Goal: Task Accomplishment & Management: Complete application form

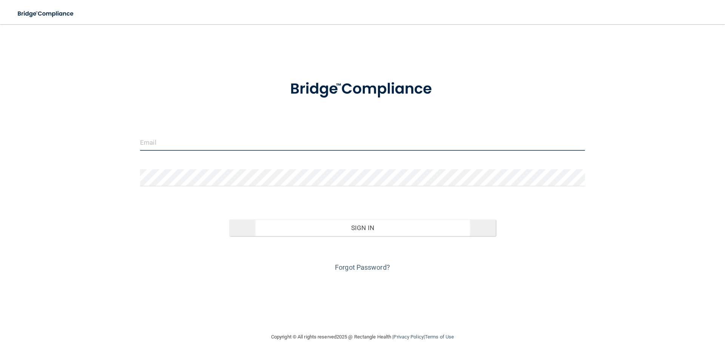
type input "[PERSON_NAME][EMAIL_ADDRESS][PERSON_NAME][DOMAIN_NAME]"
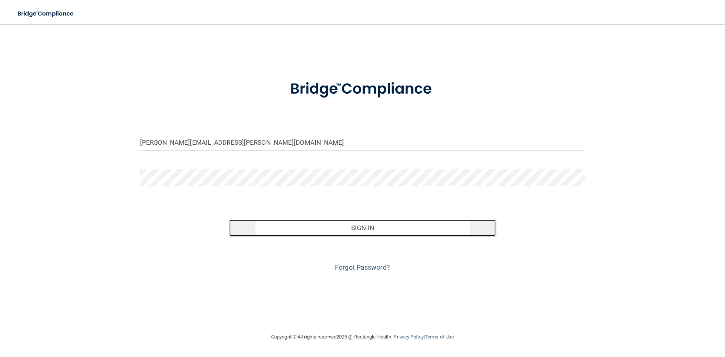
click at [337, 229] on button "Sign In" at bounding box center [362, 227] width 267 height 17
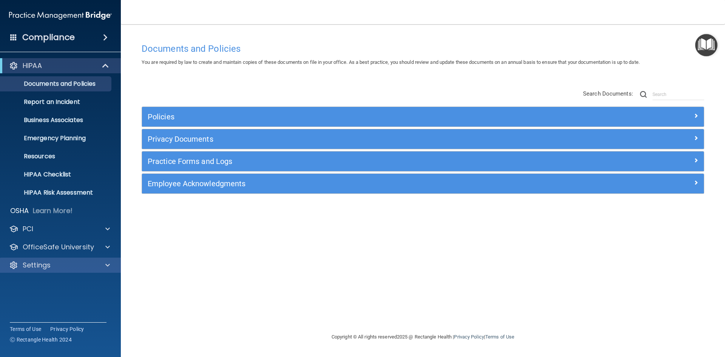
click at [42, 259] on div "Settings" at bounding box center [60, 265] width 121 height 15
click at [102, 265] on div at bounding box center [106, 265] width 19 height 9
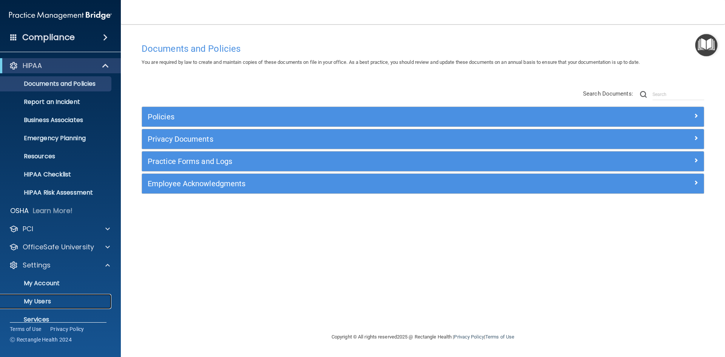
click at [40, 298] on p "My Users" at bounding box center [56, 302] width 103 height 8
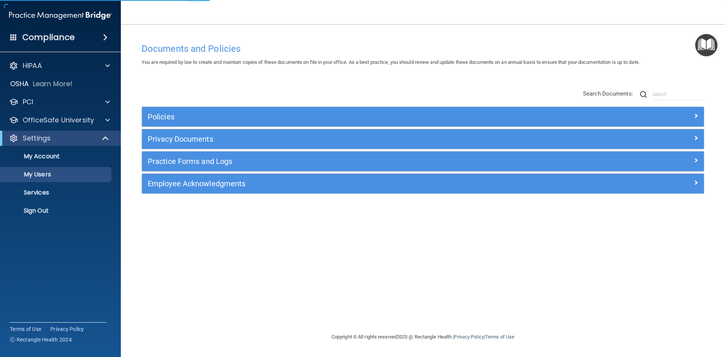
select select "20"
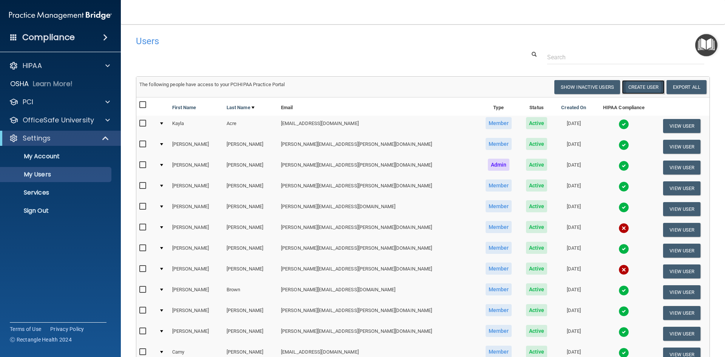
click at [639, 85] on button "Create User" at bounding box center [643, 87] width 43 height 14
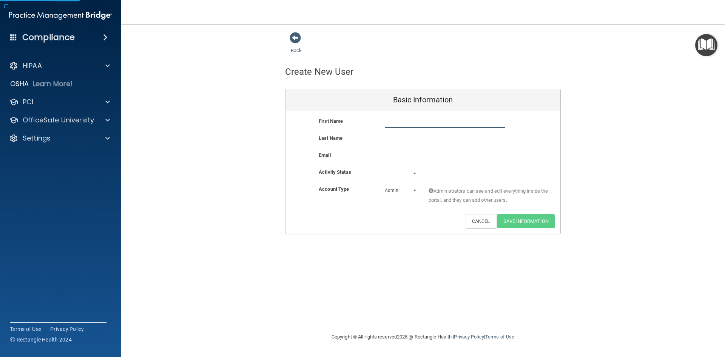
click at [389, 124] on input "text" at bounding box center [445, 122] width 120 height 11
type input "[PERSON_NAME]"
type input "Luks"
click at [399, 155] on input "email" at bounding box center [445, 156] width 120 height 11
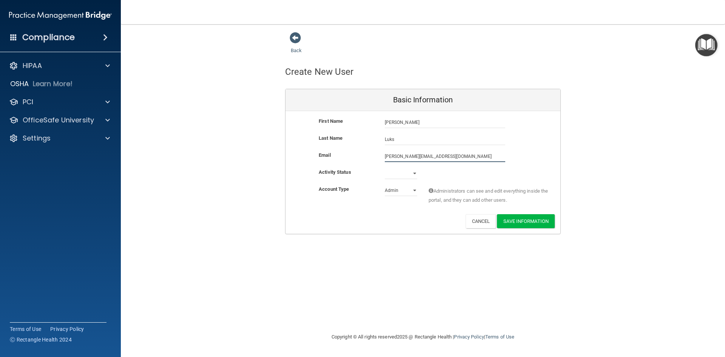
type input "[PERSON_NAME][EMAIL_ADDRESS][DOMAIN_NAME]"
click at [414, 176] on select "Active Inactive" at bounding box center [401, 173] width 32 height 11
select select "active"
click at [385, 168] on select "Active Inactive" at bounding box center [401, 173] width 32 height 11
click at [396, 191] on select "Admin Member" at bounding box center [401, 190] width 32 height 11
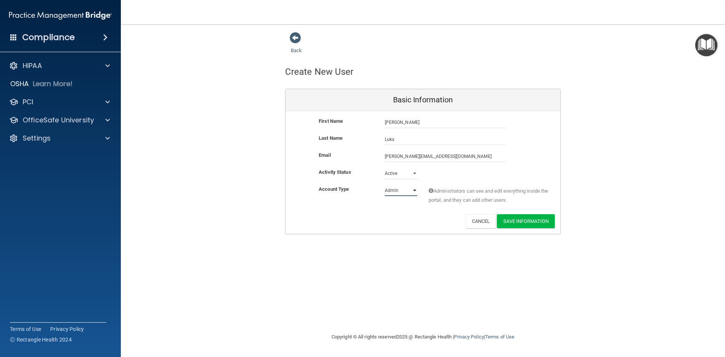
select select "practice_member"
click at [385, 185] on select "Admin Member" at bounding box center [401, 190] width 32 height 11
click at [516, 222] on button "Save Information" at bounding box center [526, 221] width 58 height 14
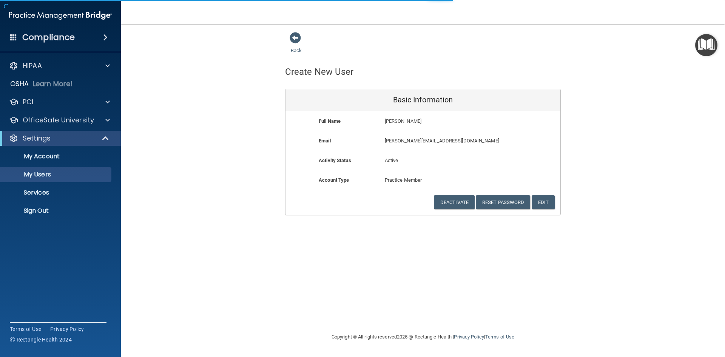
select select "20"
